Goal: Task Accomplishment & Management: Complete application form

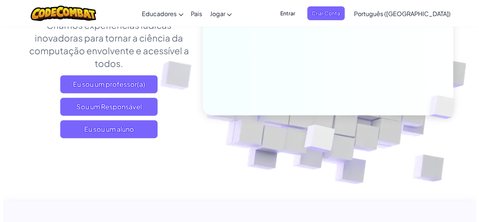
scroll to position [150, 0]
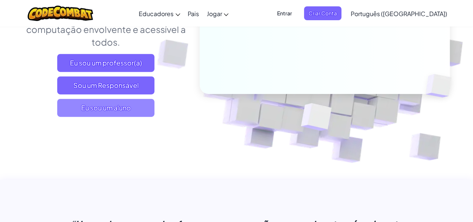
drag, startPoint x: 135, startPoint y: 102, endPoint x: 109, endPoint y: 108, distance: 26.8
click at [120, 105] on font "Eu sou um aluno" at bounding box center [106, 107] width 50 height 9
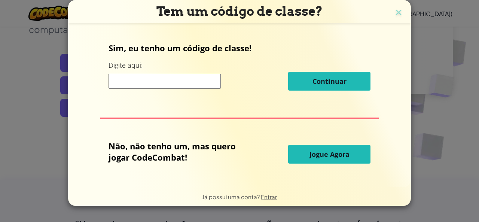
click at [164, 105] on div "Sim, eu tenho um código de classe! Digite aqui: Continuar Não, não tenho um, ma…" at bounding box center [240, 105] width 328 height 147
click at [148, 80] on input at bounding box center [164, 81] width 112 height 15
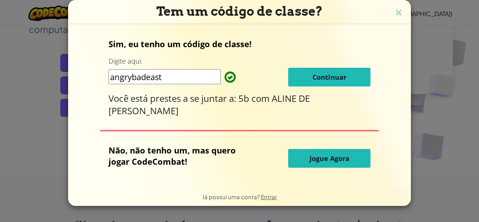
type input "angrybadeast"
click at [335, 71] on button "Continuar" at bounding box center [329, 77] width 82 height 19
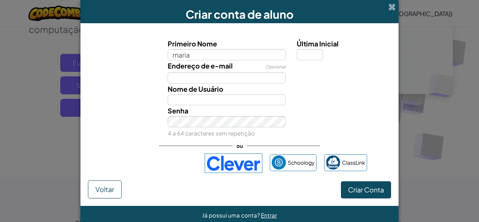
type input "maria"
type input "Maria"
click at [306, 52] on input "Última Inicial" at bounding box center [310, 54] width 26 height 11
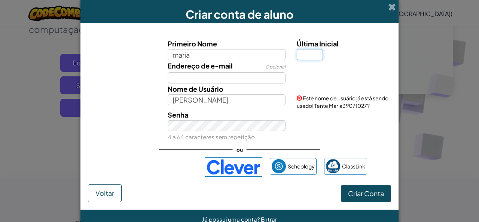
type input "A"
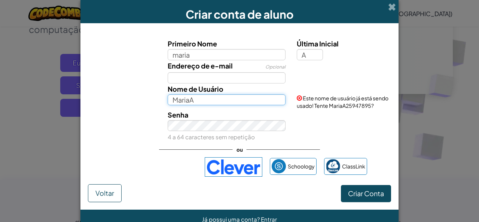
click at [211, 102] on input "MariaA" at bounding box center [227, 99] width 118 height 11
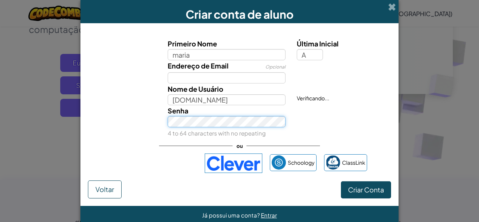
click at [240, 134] on div "Senha 4 to 64 characters with no repeating" at bounding box center [226, 121] width 129 height 33
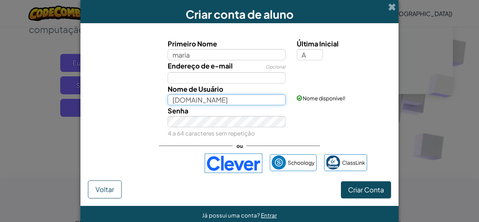
click at [228, 101] on input "Mariavitoria.com" at bounding box center [227, 99] width 118 height 11
type input "Mariavitoria.com.2025"
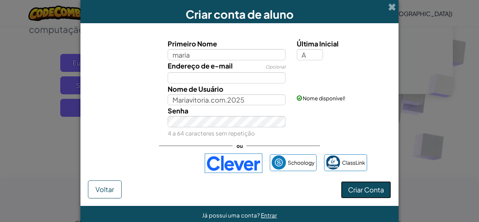
click at [374, 189] on font "Criar Conta" at bounding box center [366, 189] width 36 height 9
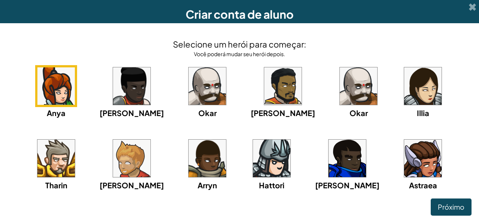
click at [404, 158] on img at bounding box center [422, 158] width 37 height 37
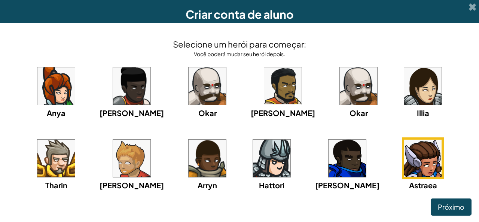
click at [404, 92] on img at bounding box center [422, 85] width 37 height 37
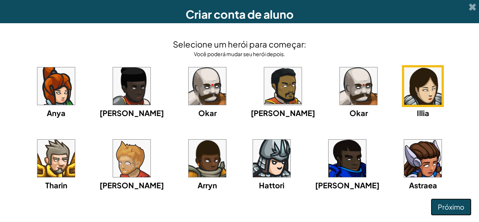
click at [450, 203] on font "Próximo" at bounding box center [451, 206] width 27 height 9
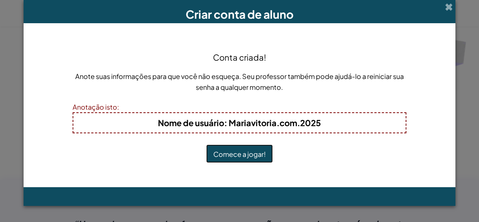
click at [247, 150] on font "Comece a jogar!" at bounding box center [239, 154] width 52 height 9
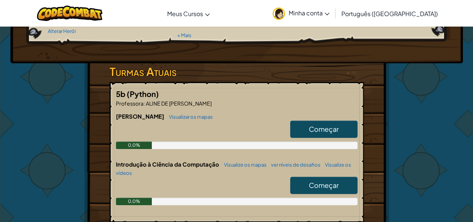
click at [447, 197] on div "Herói : [PERSON_NAME] Alterar Herói Jogador : [PERSON_NAME] 1: A [PERSON_NAME] …" at bounding box center [237, 133] width 438 height 395
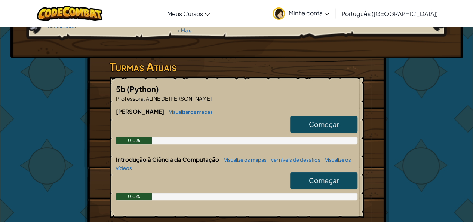
scroll to position [104, 0]
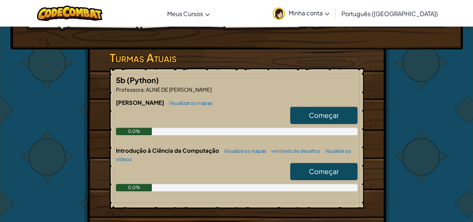
drag, startPoint x: 323, startPoint y: 127, endPoint x: 302, endPoint y: 114, distance: 24.4
drag, startPoint x: 302, startPoint y: 114, endPoint x: 292, endPoint y: 109, distance: 11.2
drag, startPoint x: 292, startPoint y: 109, endPoint x: 17, endPoint y: 132, distance: 276.2
drag, startPoint x: 331, startPoint y: 113, endPoint x: 322, endPoint y: 92, distance: 23.8
click at [327, 101] on div "Júnior Visualizar os mapas Começar 0,0%" at bounding box center [237, 122] width 242 height 48
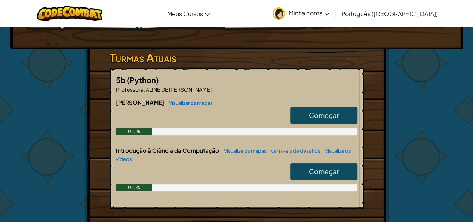
drag, startPoint x: 305, startPoint y: 156, endPoint x: 303, endPoint y: 159, distance: 4.0
click at [303, 162] on div "5b (Python) Professora : [PERSON_NAME] Visualizar os mapas Começar 0,0% Introdu…" at bounding box center [237, 138] width 254 height 140
drag, startPoint x: 303, startPoint y: 159, endPoint x: 298, endPoint y: 112, distance: 47.8
click at [298, 112] on link "Começar" at bounding box center [323, 115] width 67 height 17
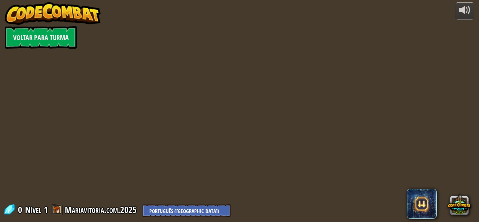
select select "pt-BR"
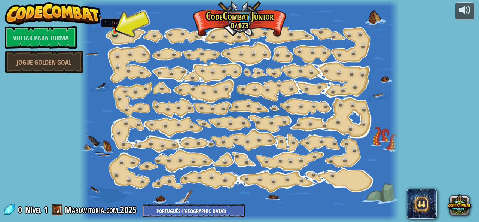
click at [114, 30] on img at bounding box center [114, 24] width 7 height 16
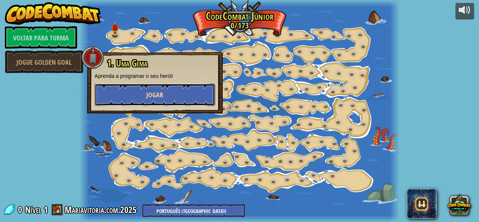
drag, startPoint x: 146, startPoint y: 87, endPoint x: 131, endPoint y: 90, distance: 15.6
click at [131, 90] on button "Jogar" at bounding box center [155, 94] width 120 height 22
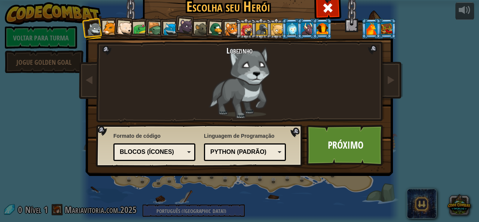
click at [123, 29] on div at bounding box center [124, 28] width 15 height 15
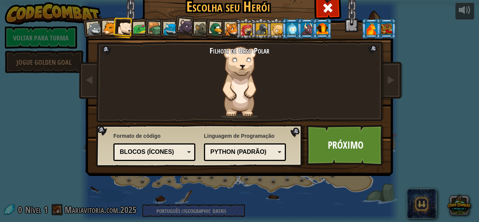
click at [186, 22] on div at bounding box center [185, 26] width 15 height 15
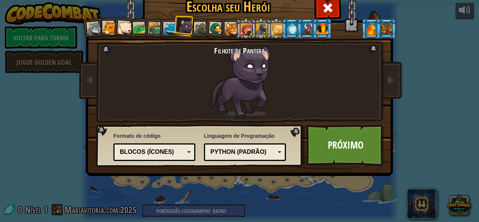
click at [244, 26] on div at bounding box center [247, 29] width 12 height 12
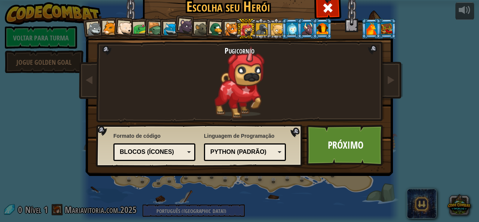
click at [230, 27] on div at bounding box center [232, 29] width 14 height 14
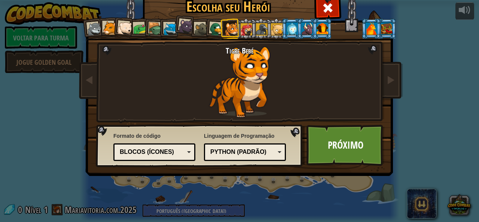
click at [366, 33] on div at bounding box center [371, 28] width 12 height 12
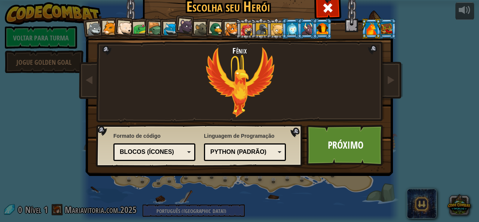
click at [323, 29] on div at bounding box center [322, 28] width 12 height 12
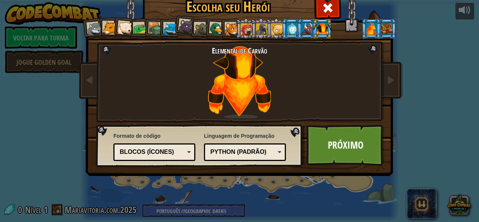
click at [164, 26] on div at bounding box center [171, 29] width 14 height 14
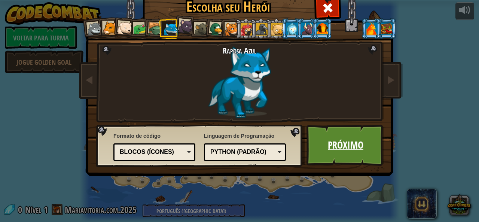
click at [344, 150] on font "Próximo" at bounding box center [346, 144] width 36 height 13
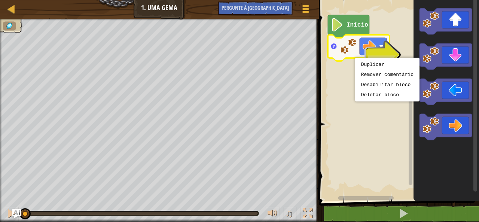
click at [355, 59] on div "Duplicar Remover comentário Desabilitar bloco Deletar bloco" at bounding box center [387, 80] width 64 height 44
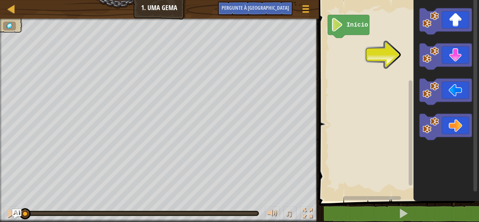
click at [422, 164] on icon "Espaço de trabalho do Blockly" at bounding box center [445, 98] width 65 height 205
click at [411, 128] on div "Início" at bounding box center [397, 98] width 162 height 205
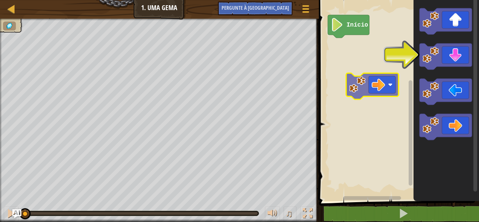
click at [352, 86] on div "Início" at bounding box center [397, 98] width 162 height 205
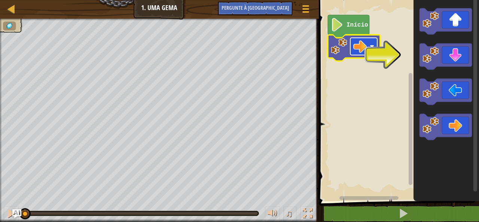
click at [362, 42] on image "Espaço de trabalho do Blockly" at bounding box center [359, 46] width 13 height 13
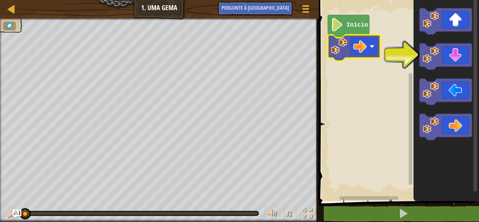
click at [338, 47] on image "Espaço de trabalho do Blockly" at bounding box center [339, 46] width 16 height 16
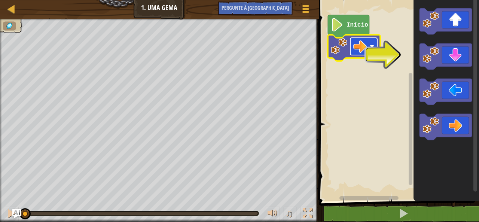
click at [365, 41] on image "Espaço de trabalho do Blockly" at bounding box center [359, 46] width 13 height 13
click at [351, 45] on rect "Espaço de trabalho do Blockly" at bounding box center [363, 46] width 27 height 17
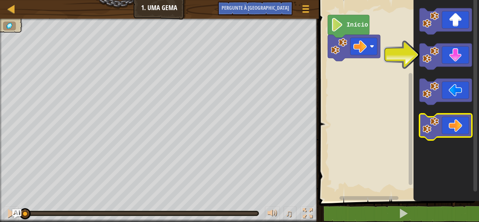
click at [447, 124] on icon "Espaço de trabalho do Blockly" at bounding box center [445, 127] width 52 height 26
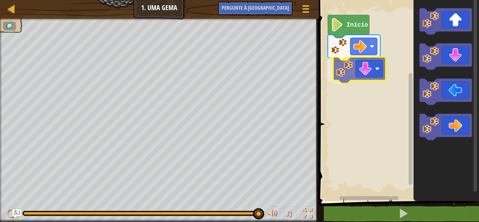
click at [341, 74] on div "Início" at bounding box center [397, 98] width 162 height 205
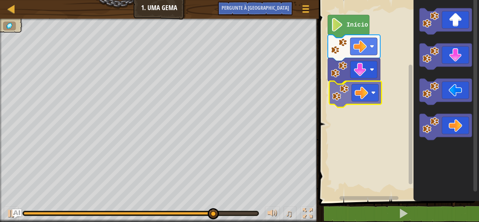
click at [346, 87] on div "Início" at bounding box center [397, 98] width 162 height 205
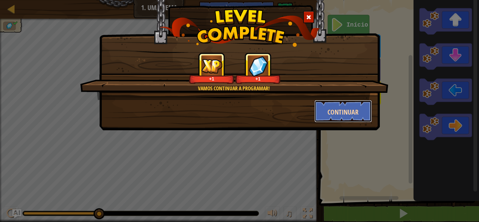
click at [351, 105] on button "Continuar" at bounding box center [343, 111] width 58 height 22
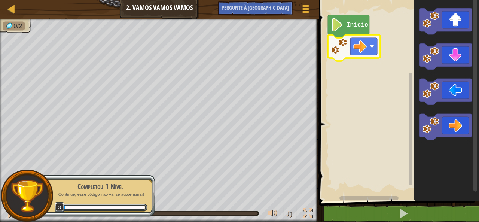
click at [345, 45] on image "Espaço de trabalho do Blockly" at bounding box center [339, 46] width 16 height 16
click at [362, 48] on image "Espaço de trabalho do Blockly" at bounding box center [359, 46] width 13 height 13
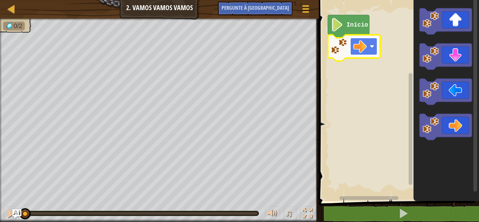
click at [358, 43] on image "Espaço de trabalho do Blockly" at bounding box center [359, 46] width 13 height 13
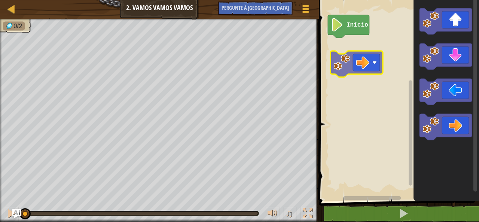
click at [342, 55] on div "Início" at bounding box center [397, 98] width 162 height 205
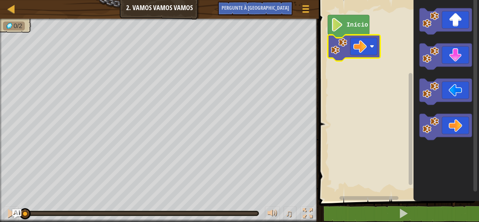
click at [352, 62] on rect "Espaço de trabalho do Blockly" at bounding box center [397, 98] width 162 height 205
click at [342, 44] on image "Espaço de trabalho do Blockly" at bounding box center [339, 46] width 16 height 16
click at [342, 54] on icon "Espaço de trabalho do Blockly" at bounding box center [354, 48] width 52 height 26
click at [343, 60] on rect "Espaço de trabalho do Blockly" at bounding box center [397, 98] width 162 height 205
click at [347, 59] on rect "Espaço de trabalho do Blockly" at bounding box center [397, 98] width 162 height 205
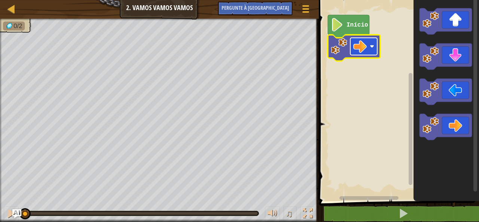
click at [358, 45] on image "Espaço de trabalho do Blockly" at bounding box center [359, 46] width 13 height 13
click at [358, 46] on image "Espaço de trabalho do Blockly" at bounding box center [359, 46] width 13 height 13
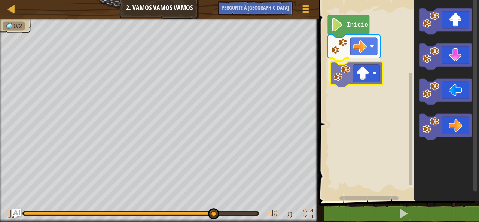
click at [359, 73] on div "Início" at bounding box center [397, 98] width 162 height 205
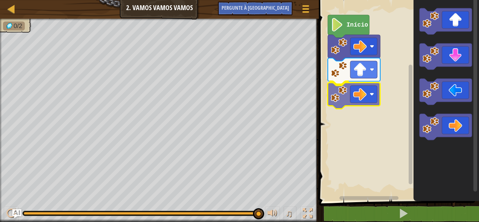
click at [364, 92] on div "Início" at bounding box center [397, 98] width 162 height 205
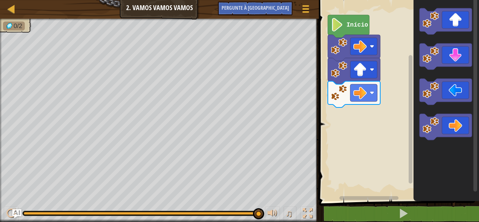
click at [403, 141] on div "Início" at bounding box center [397, 98] width 162 height 205
click at [413, 126] on icon "Espaço de trabalho do Blockly" at bounding box center [445, 98] width 65 height 205
click at [407, 123] on rect "Espaço de trabalho do Blockly" at bounding box center [397, 98] width 162 height 205
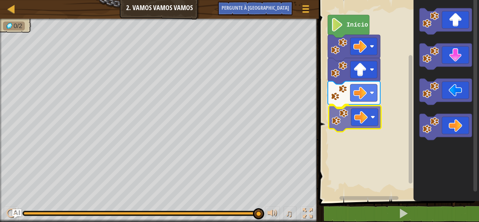
click at [336, 114] on div "Início" at bounding box center [397, 98] width 162 height 205
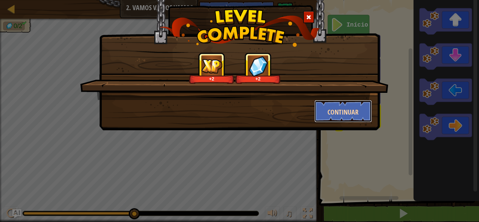
drag, startPoint x: 358, startPoint y: 114, endPoint x: 364, endPoint y: 109, distance: 7.7
click at [365, 104] on button "Continuar" at bounding box center [343, 111] width 58 height 22
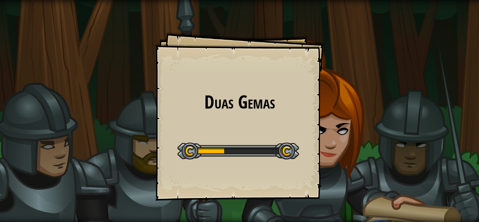
drag, startPoint x: 365, startPoint y: 104, endPoint x: 478, endPoint y: 60, distance: 121.8
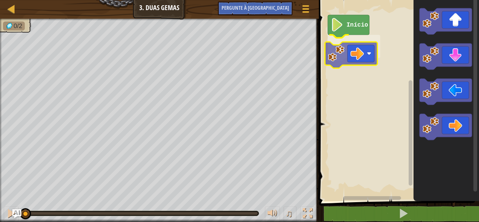
click at [341, 55] on div "Início" at bounding box center [397, 98] width 162 height 205
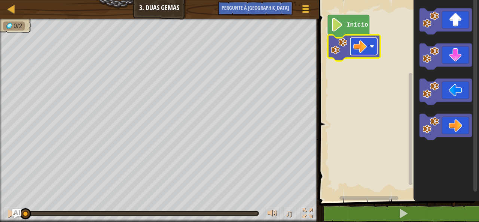
click at [356, 49] on image "Espaço de trabalho do Blockly" at bounding box center [359, 46] width 13 height 13
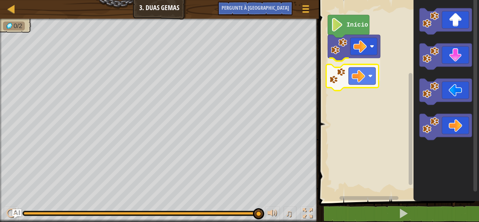
click at [362, 80] on div "Início" at bounding box center [397, 98] width 162 height 205
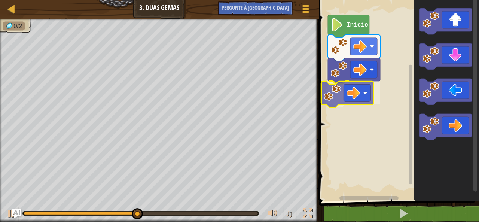
click at [340, 94] on div "Início" at bounding box center [397, 98] width 162 height 205
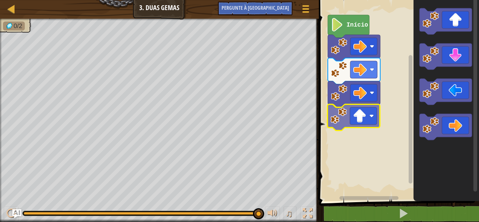
click at [360, 125] on div "Início" at bounding box center [397, 98] width 162 height 205
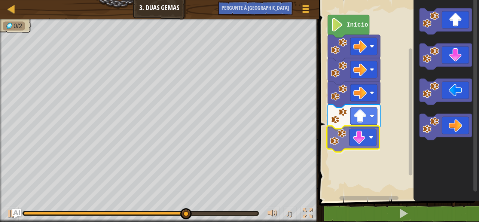
click at [336, 143] on div "Início" at bounding box center [397, 98] width 162 height 205
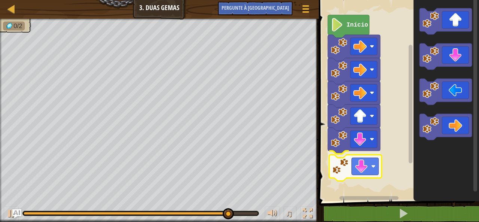
click at [360, 161] on div "Início" at bounding box center [397, 98] width 162 height 205
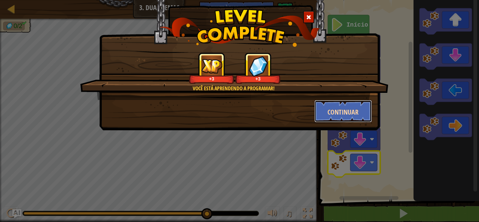
click at [360, 113] on button "Continuar" at bounding box center [343, 111] width 58 height 22
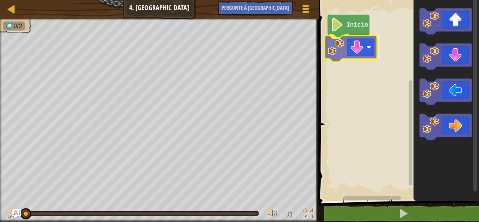
click at [335, 46] on div "Início" at bounding box center [397, 98] width 162 height 205
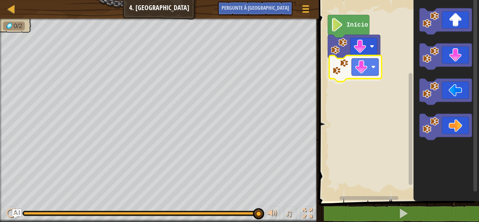
click at [357, 71] on div "Início" at bounding box center [397, 98] width 162 height 205
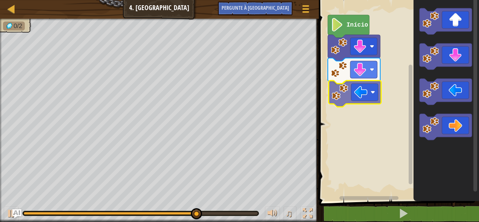
click at [365, 93] on div "Início" at bounding box center [397, 98] width 162 height 205
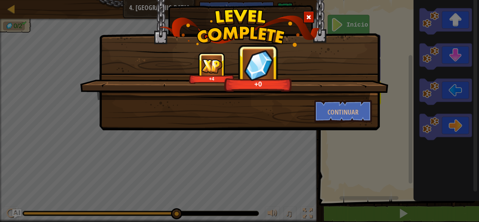
click at [361, 98] on div "+4 +0" at bounding box center [234, 76] width 308 height 48
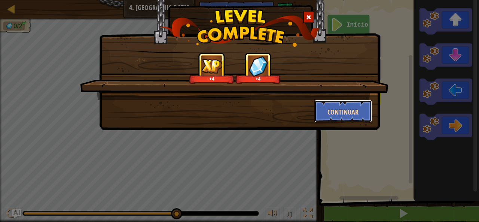
click at [360, 107] on button "Continuar" at bounding box center [343, 111] width 58 height 22
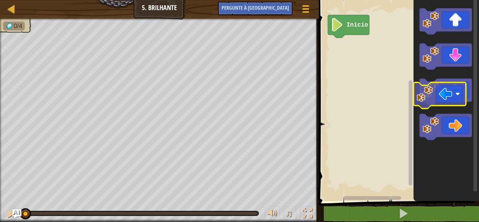
click at [436, 96] on g "Espaço de trabalho do Blockly" at bounding box center [445, 92] width 52 height 26
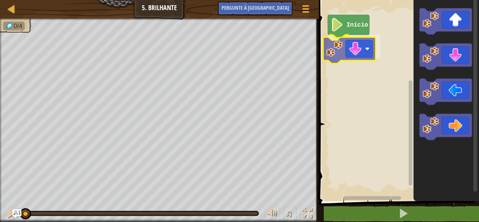
click at [347, 42] on div "Início" at bounding box center [397, 98] width 162 height 205
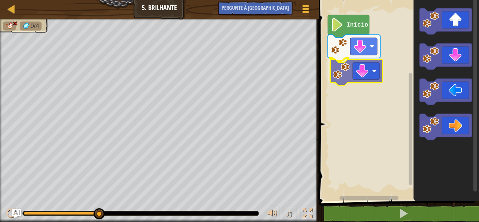
click at [343, 66] on div "Início" at bounding box center [397, 98] width 162 height 205
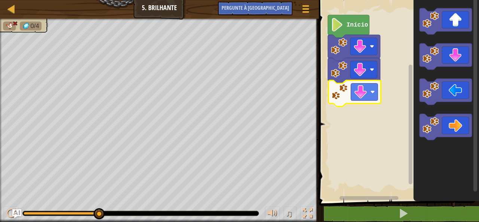
click at [344, 89] on div "Início" at bounding box center [397, 98] width 162 height 205
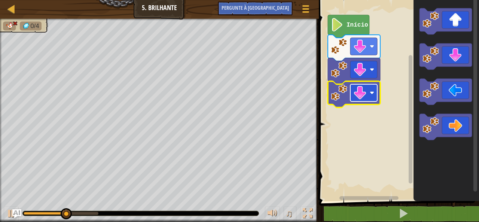
click at [368, 93] on rect "Espaço de trabalho do Blockly" at bounding box center [363, 92] width 27 height 17
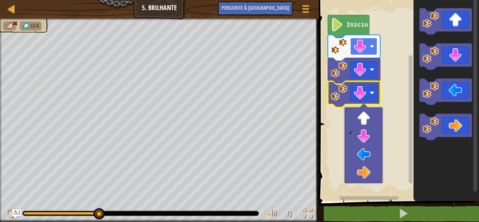
click at [361, 50] on image "Espaço de trabalho do Blockly" at bounding box center [359, 46] width 13 height 13
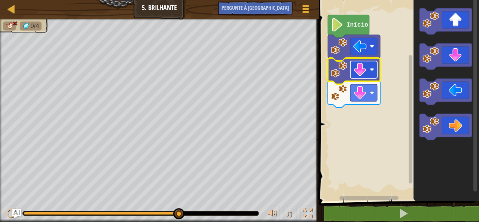
click at [365, 66] on image "Espaço de trabalho do Blockly" at bounding box center [359, 69] width 13 height 13
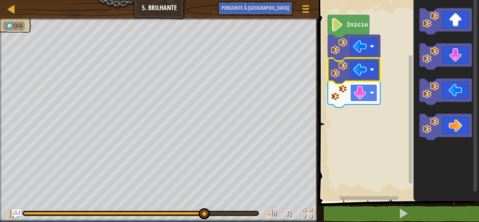
click at [361, 94] on image "Espaço de trabalho do Blockly" at bounding box center [359, 92] width 13 height 13
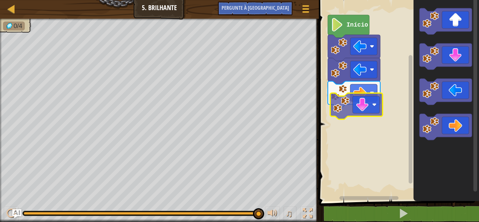
click at [345, 104] on div "Início" at bounding box center [397, 98] width 162 height 205
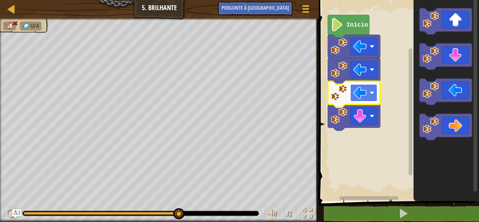
click at [358, 98] on image "Espaço de trabalho do Blockly" at bounding box center [359, 92] width 13 height 13
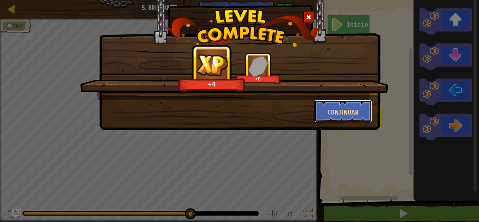
click at [352, 110] on font "Continuar" at bounding box center [342, 111] width 31 height 9
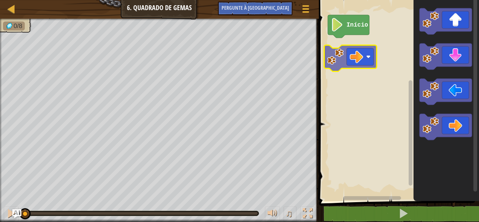
click at [343, 51] on div "Início" at bounding box center [397, 98] width 162 height 205
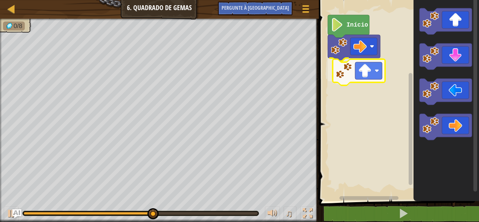
click at [349, 76] on div "Início" at bounding box center [397, 98] width 162 height 205
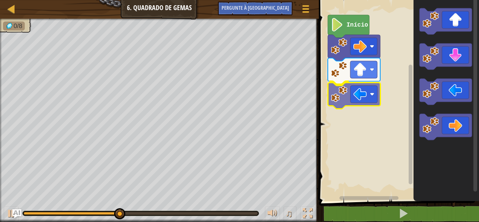
click at [358, 95] on div "Início" at bounding box center [397, 98] width 162 height 205
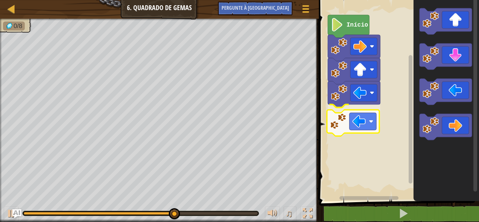
click at [350, 124] on div "Início" at bounding box center [397, 98] width 162 height 205
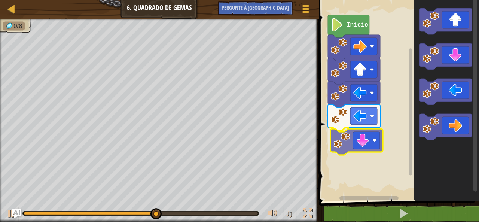
click at [360, 142] on div "Início" at bounding box center [397, 98] width 162 height 205
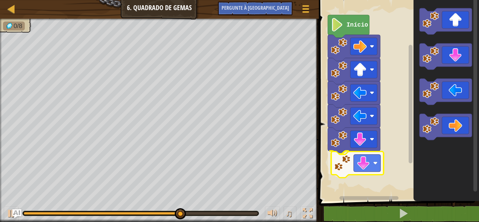
click at [352, 167] on div "Início" at bounding box center [397, 98] width 162 height 205
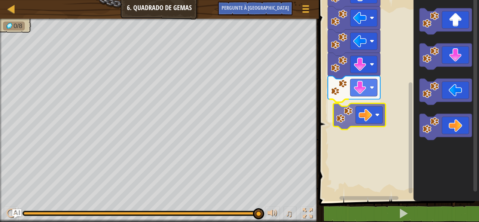
click at [376, 122] on div "Início" at bounding box center [397, 98] width 162 height 205
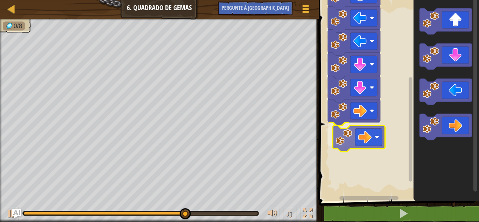
click at [356, 140] on div "Início" at bounding box center [397, 98] width 162 height 205
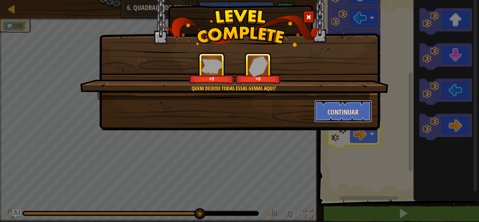
click at [347, 109] on font "Continuar" at bounding box center [342, 111] width 31 height 9
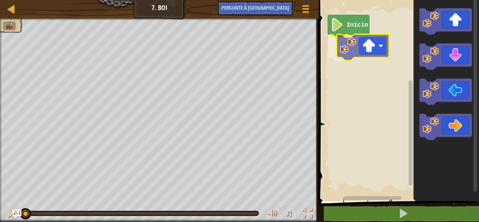
click at [343, 45] on div "Início" at bounding box center [397, 98] width 162 height 205
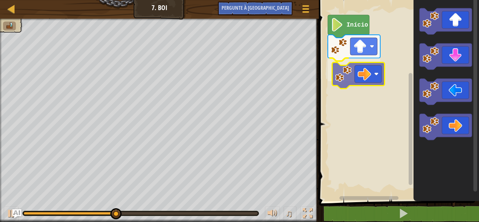
click at [362, 72] on div "Início" at bounding box center [397, 98] width 162 height 205
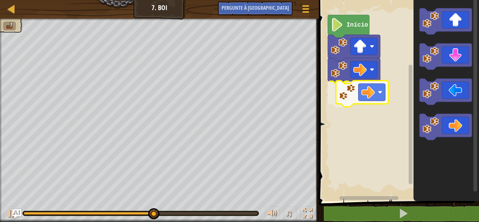
click at [356, 88] on div "Início" at bounding box center [397, 98] width 162 height 205
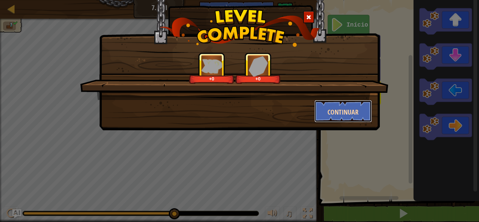
click at [360, 104] on button "Continuar" at bounding box center [343, 111] width 58 height 22
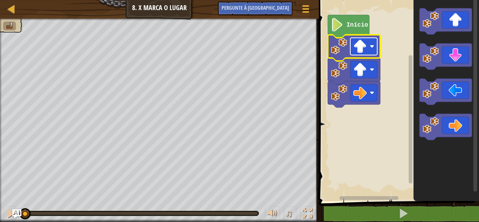
click at [362, 48] on image "Espaço de trabalho do Blockly" at bounding box center [359, 46] width 13 height 13
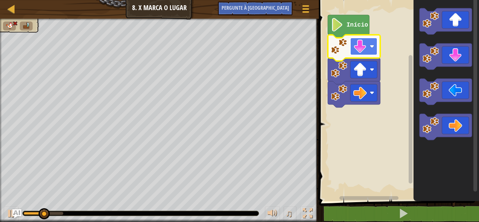
click at [360, 42] on image "Espaço de trabalho do Blockly" at bounding box center [359, 46] width 13 height 13
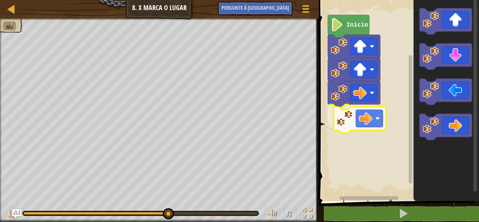
click at [352, 108] on div "Início" at bounding box center [397, 98] width 162 height 205
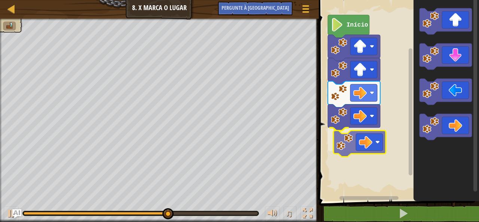
click at [352, 141] on div "Início" at bounding box center [397, 98] width 162 height 205
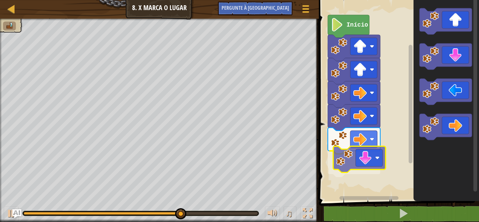
click at [368, 159] on div "Início" at bounding box center [397, 98] width 162 height 205
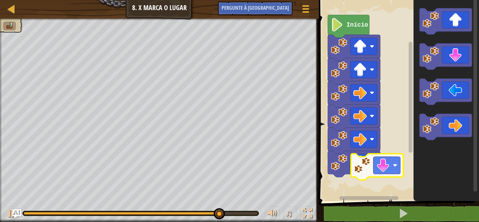
click at [368, 180] on div "Início" at bounding box center [397, 98] width 162 height 205
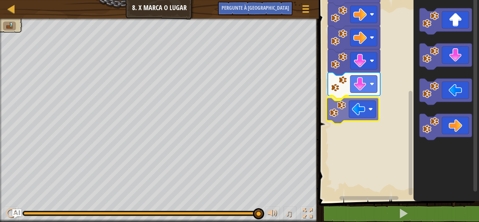
click at [358, 111] on div "Início" at bounding box center [397, 98] width 162 height 205
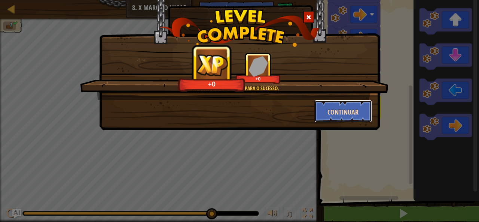
click at [334, 105] on button "Continuar" at bounding box center [343, 111] width 58 height 22
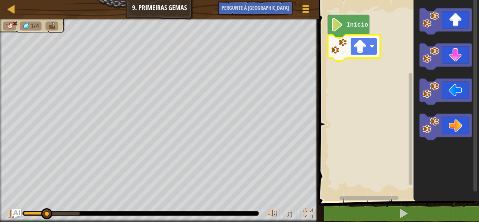
click at [367, 44] on rect "Espaço de trabalho do Blockly" at bounding box center [363, 46] width 27 height 17
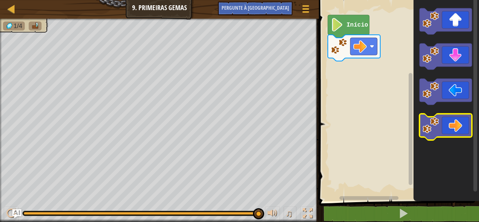
click at [439, 129] on icon "Espaço de trabalho do Blockly" at bounding box center [445, 127] width 52 height 26
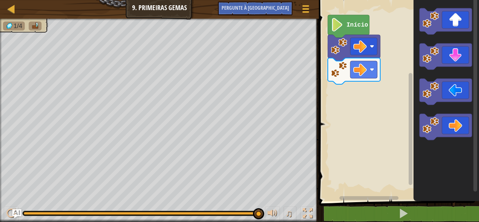
click at [376, 109] on div "Início" at bounding box center [397, 98] width 162 height 205
click at [337, 72] on div "Início" at bounding box center [397, 98] width 162 height 205
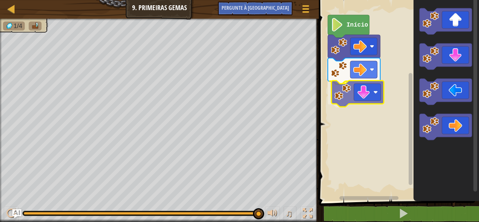
click at [337, 90] on div "Início" at bounding box center [397, 98] width 162 height 205
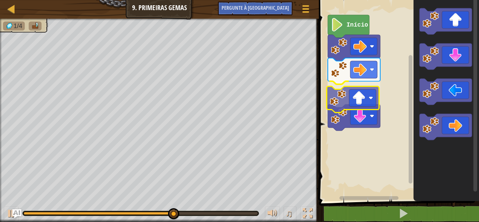
click at [358, 115] on div "Início" at bounding box center [397, 98] width 162 height 205
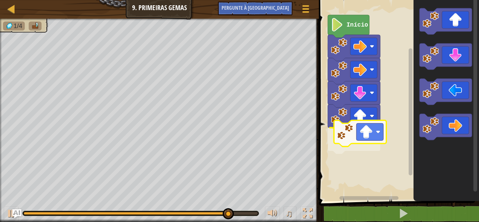
click at [357, 132] on div "Início" at bounding box center [397, 98] width 162 height 205
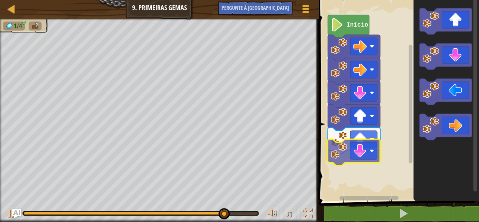
click at [364, 151] on div "Início" at bounding box center [397, 98] width 162 height 205
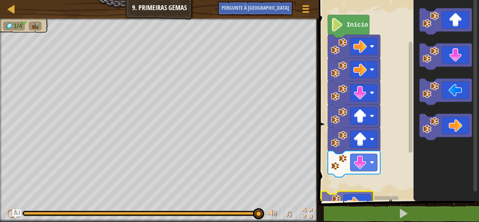
click at [356, 201] on div "1 2 go ( 'right' ) ???????????? ???????????? ???????????? ???????????? ????????…" at bounding box center [397, 116] width 162 height 224
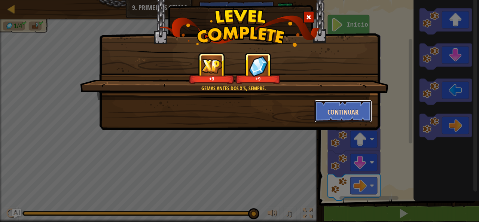
click at [363, 109] on button "Continuar" at bounding box center [343, 111] width 58 height 22
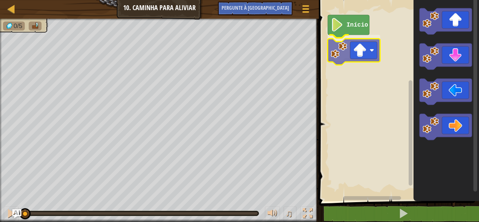
click at [343, 50] on div "Início" at bounding box center [397, 98] width 162 height 205
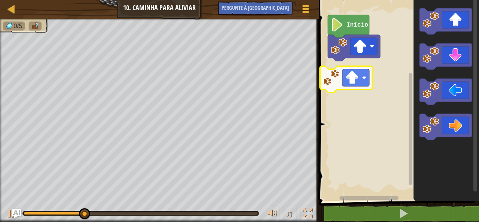
click at [330, 74] on div "Início" at bounding box center [397, 98] width 162 height 205
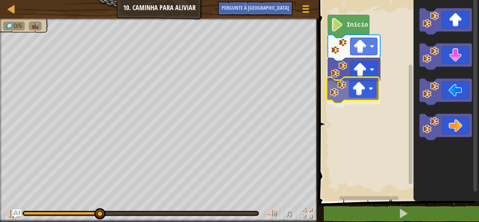
click at [341, 89] on div "Início" at bounding box center [397, 98] width 162 height 205
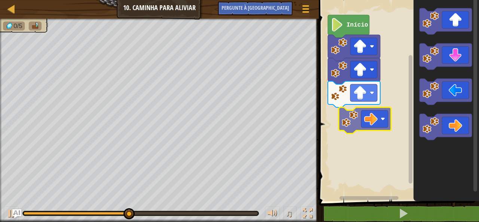
click at [364, 113] on div "Início" at bounding box center [397, 98] width 162 height 205
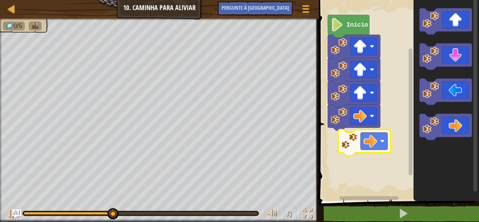
click at [369, 141] on div "Início" at bounding box center [397, 98] width 162 height 205
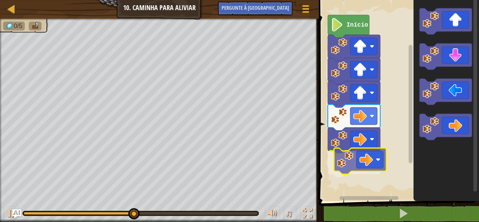
click at [355, 160] on div "Início" at bounding box center [397, 98] width 162 height 205
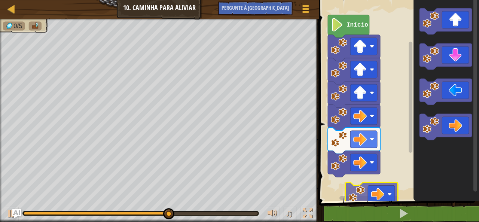
click at [348, 186] on div "Início" at bounding box center [397, 98] width 162 height 205
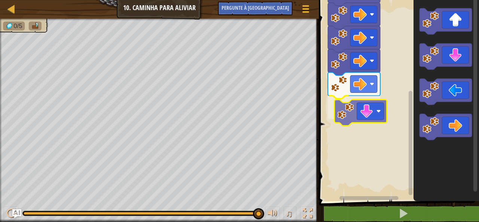
click at [343, 107] on div "Início" at bounding box center [397, 98] width 162 height 205
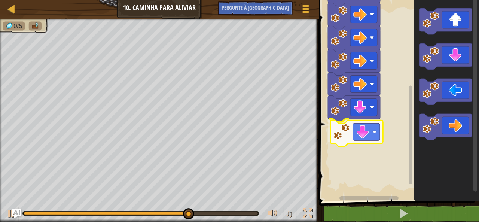
click at [349, 135] on div "Início" at bounding box center [397, 98] width 162 height 205
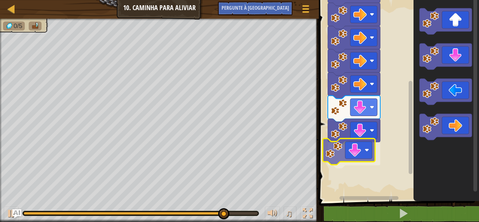
click at [366, 151] on div "Início" at bounding box center [397, 98] width 162 height 205
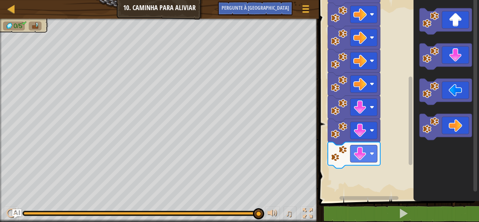
click at [281, 190] on div "Mapa Júnior 10. Caminha Para Aliviar Menu do Jogo Pergunte à [GEOGRAPHIC_DATA] …" at bounding box center [239, 111] width 479 height 222
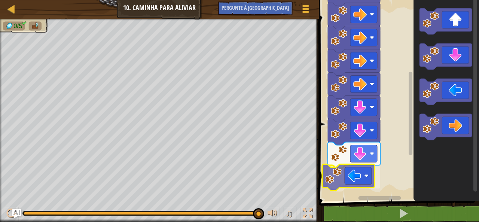
click at [369, 173] on div "Início" at bounding box center [397, 98] width 162 height 205
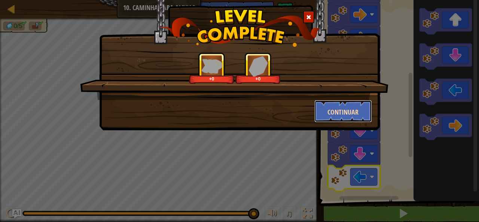
click at [341, 104] on button "Continuar" at bounding box center [343, 111] width 58 height 22
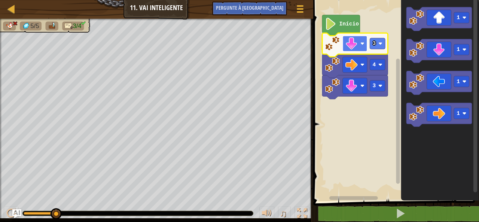
click at [354, 42] on image "Espaço de trabalho do Blockly" at bounding box center [351, 43] width 12 height 12
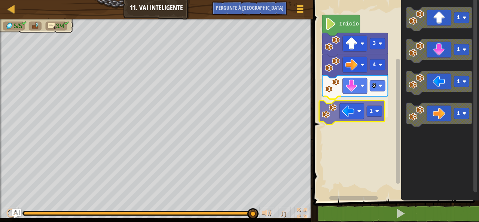
click at [340, 113] on div "Início 3 1 4 3 1 1 1 1 1" at bounding box center [395, 98] width 168 height 205
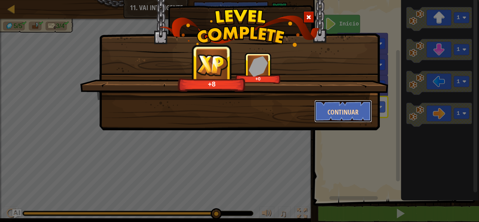
click at [341, 103] on button "Continuar" at bounding box center [343, 111] width 58 height 22
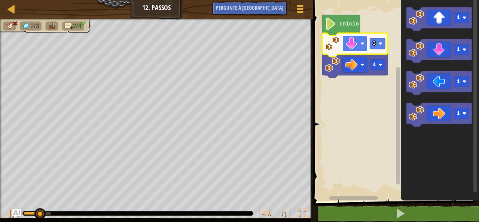
click at [350, 43] on image "Espaço de trabalho do Blockly" at bounding box center [351, 43] width 12 height 12
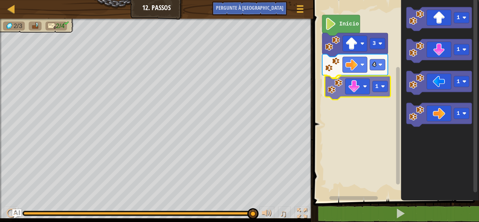
click at [346, 86] on div "Início 4 1 3 1 1 1 1 1" at bounding box center [395, 98] width 168 height 205
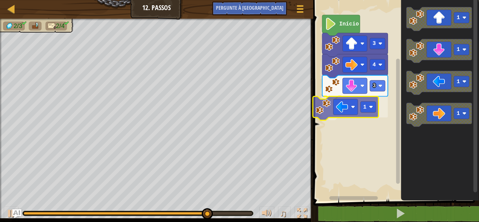
click at [343, 108] on div "Início 3 4 3 1 1 1 1 1 1" at bounding box center [395, 98] width 168 height 205
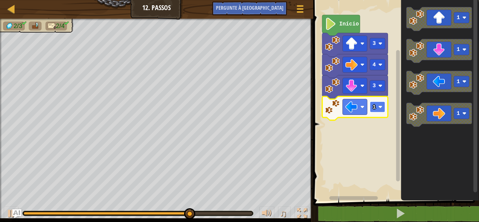
click at [378, 104] on rect "Espaço de trabalho do Blockly" at bounding box center [377, 106] width 15 height 11
click at [376, 110] on rect "Espaço de trabalho do Blockly" at bounding box center [377, 106] width 15 height 11
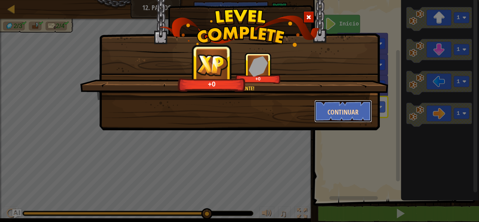
click at [358, 110] on font "Continuar" at bounding box center [342, 111] width 31 height 9
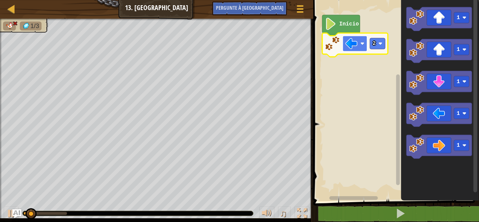
click at [349, 40] on image "Espaço de trabalho do Blockly" at bounding box center [351, 43] width 12 height 12
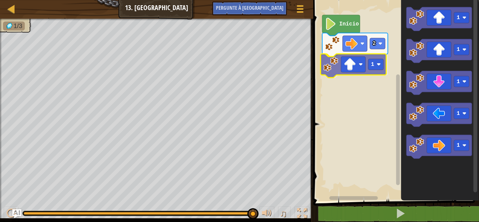
click at [349, 65] on div "Início 2 1 1 1 1 1 1 1" at bounding box center [395, 98] width 168 height 205
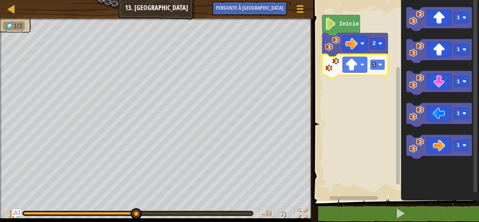
click at [377, 63] on rect "Espaço de trabalho do Blockly" at bounding box center [377, 64] width 15 height 11
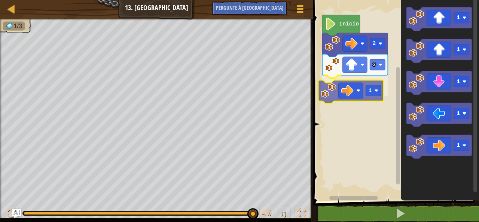
click at [334, 85] on div "Início 2 3 1 1 1 1 1 1 1" at bounding box center [395, 98] width 168 height 205
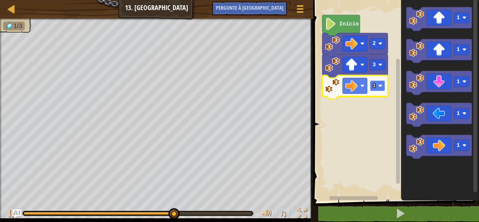
click at [376, 85] on rect "Espaço de trabalho do Blockly" at bounding box center [377, 85] width 15 height 11
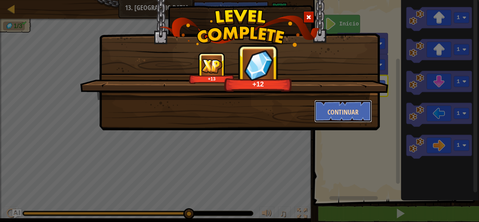
click at [345, 111] on font "Continuar" at bounding box center [342, 111] width 31 height 9
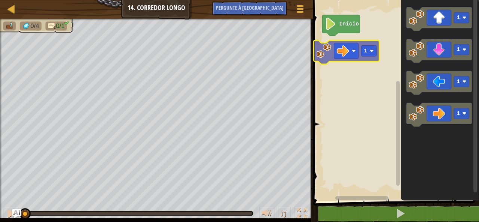
click at [334, 45] on div "Início 1 1 1 1 1" at bounding box center [395, 98] width 168 height 205
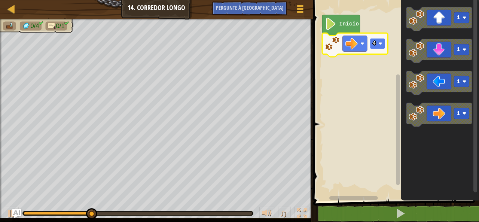
click at [378, 42] on image "Espaço de trabalho do Blockly" at bounding box center [380, 44] width 4 height 4
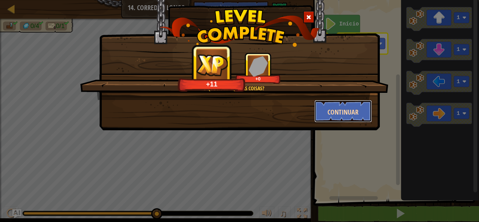
click at [341, 108] on font "Continuar" at bounding box center [342, 111] width 31 height 9
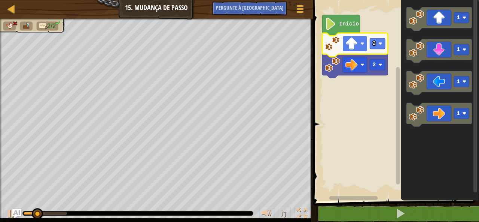
click at [357, 43] on rect "Espaço de trabalho do Blockly" at bounding box center [354, 44] width 24 height 16
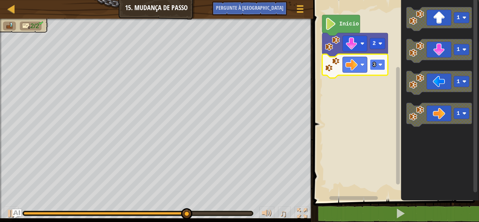
click at [373, 65] on text "3" at bounding box center [373, 65] width 3 height 6
click at [376, 68] on rect "Espaço de trabalho do Blockly" at bounding box center [377, 64] width 15 height 11
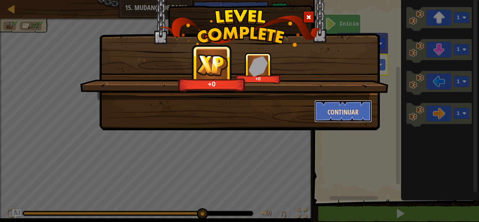
click at [338, 115] on font "Continuar" at bounding box center [342, 111] width 31 height 9
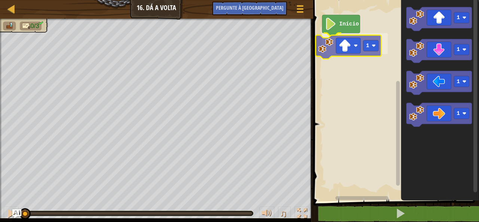
click at [357, 40] on div "Início 1 1 1 1 1 1" at bounding box center [395, 98] width 168 height 205
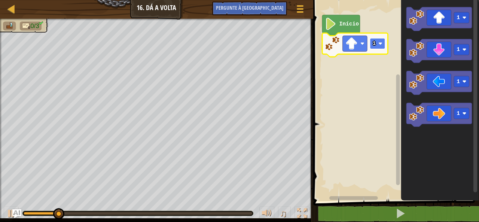
click at [376, 42] on rect "Espaço de trabalho do Blockly" at bounding box center [377, 43] width 15 height 11
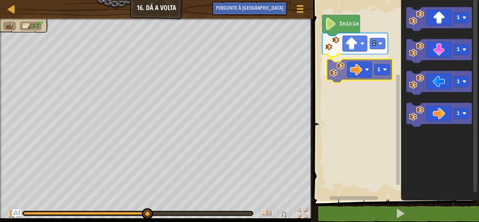
click at [362, 69] on div "Início 2 1 1 1 1 1 1" at bounding box center [395, 98] width 168 height 205
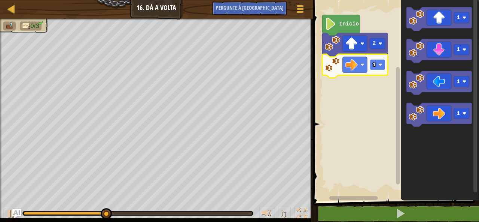
click at [375, 68] on rect "Espaço de trabalho do Blockly" at bounding box center [377, 64] width 15 height 11
click at [374, 66] on text "2" at bounding box center [373, 65] width 3 height 6
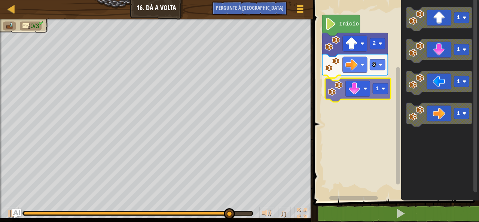
click at [358, 86] on div "Início 2 3 1 1 1 1 1 1" at bounding box center [395, 98] width 168 height 205
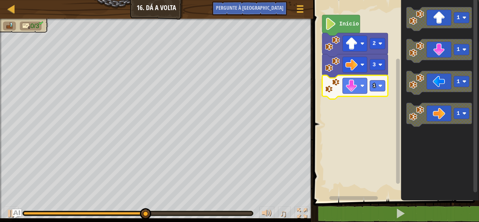
click at [385, 86] on icon "Espaço de trabalho do Blockly" at bounding box center [354, 87] width 65 height 24
click at [376, 85] on rect "Espaço de trabalho do Blockly" at bounding box center [377, 85] width 15 height 11
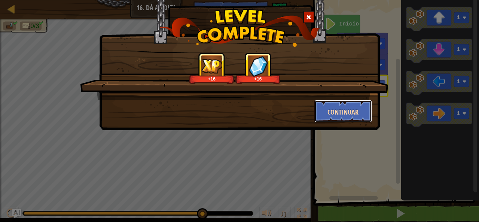
click at [344, 107] on font "Continuar" at bounding box center [342, 111] width 31 height 9
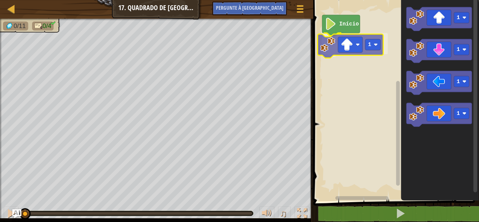
click at [334, 44] on div "Início 1 1 1 1 1 1" at bounding box center [395, 98] width 168 height 205
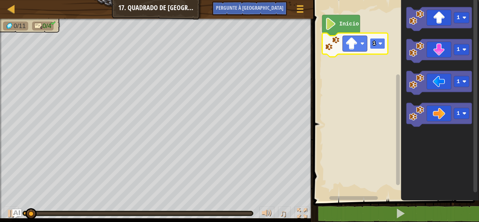
click at [376, 40] on rect "Espaço de trabalho do Blockly" at bounding box center [377, 43] width 15 height 11
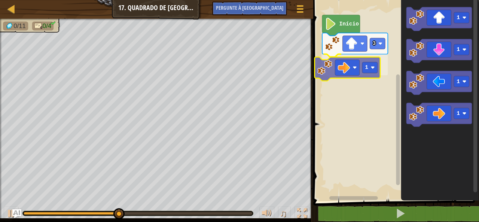
click at [340, 69] on div "Início 3 1 1 1 1 1 1" at bounding box center [395, 98] width 168 height 205
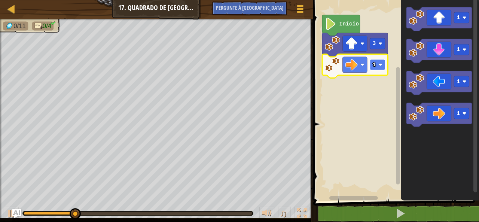
click at [379, 65] on image "Espaço de trabalho do Blockly" at bounding box center [380, 64] width 4 height 4
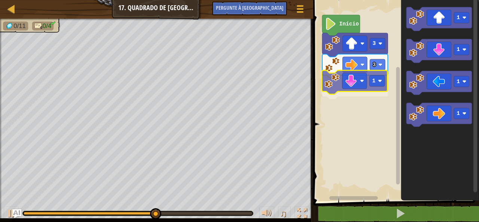
click at [353, 80] on div "Início 3 3 1 1 1 1 1 1" at bounding box center [395, 98] width 168 height 205
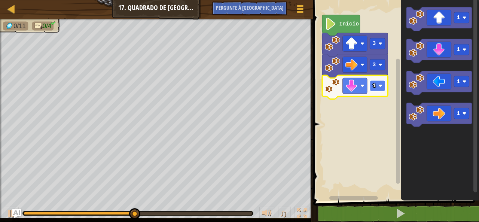
click at [377, 84] on rect "Espaço de trabalho do Blockly" at bounding box center [377, 85] width 15 height 11
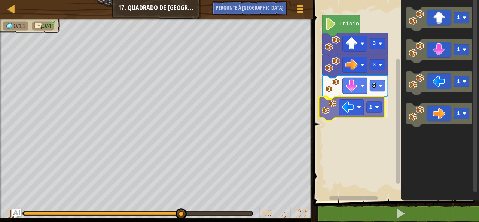
click at [345, 108] on div "Início 3 3 3 1 1 1 1 1 1" at bounding box center [395, 98] width 168 height 205
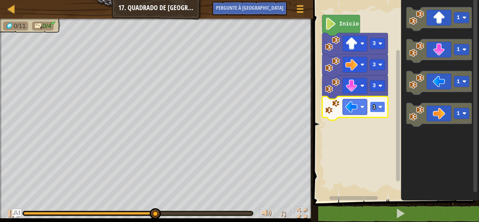
click at [378, 108] on rect "Espaço de trabalho do Blockly" at bounding box center [377, 106] width 15 height 11
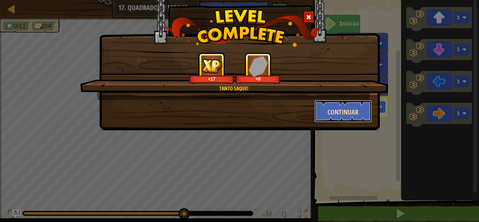
click at [330, 103] on button "Continuar" at bounding box center [343, 111] width 58 height 22
